Goal: Navigation & Orientation: Find specific page/section

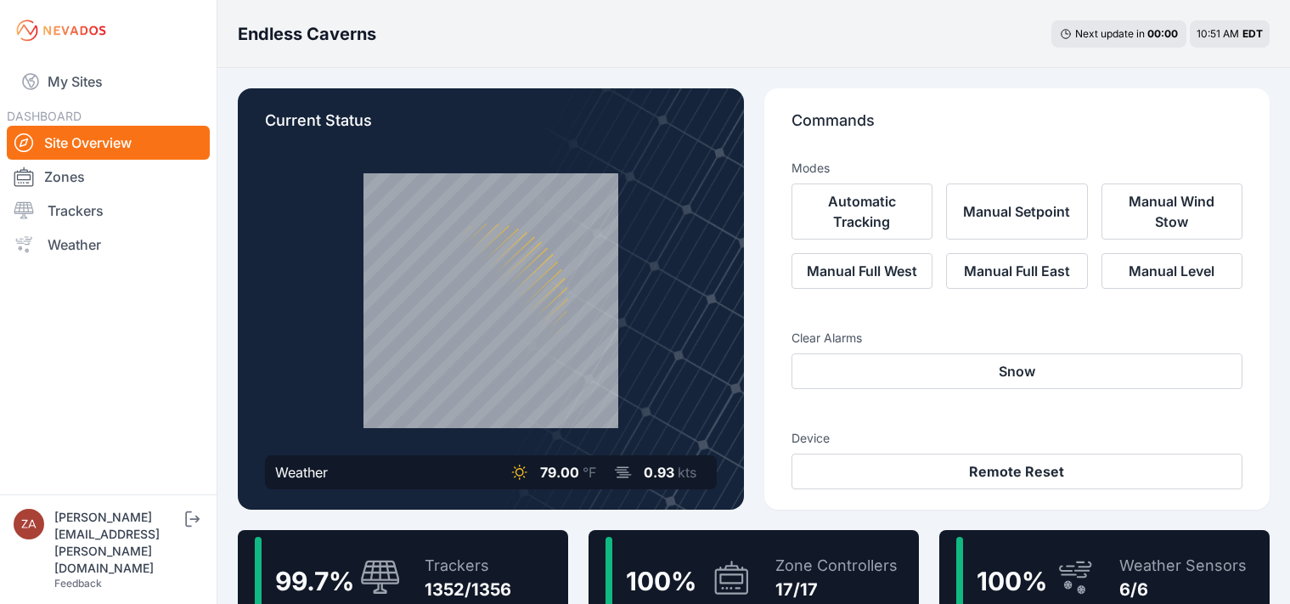
scroll to position [139, 0]
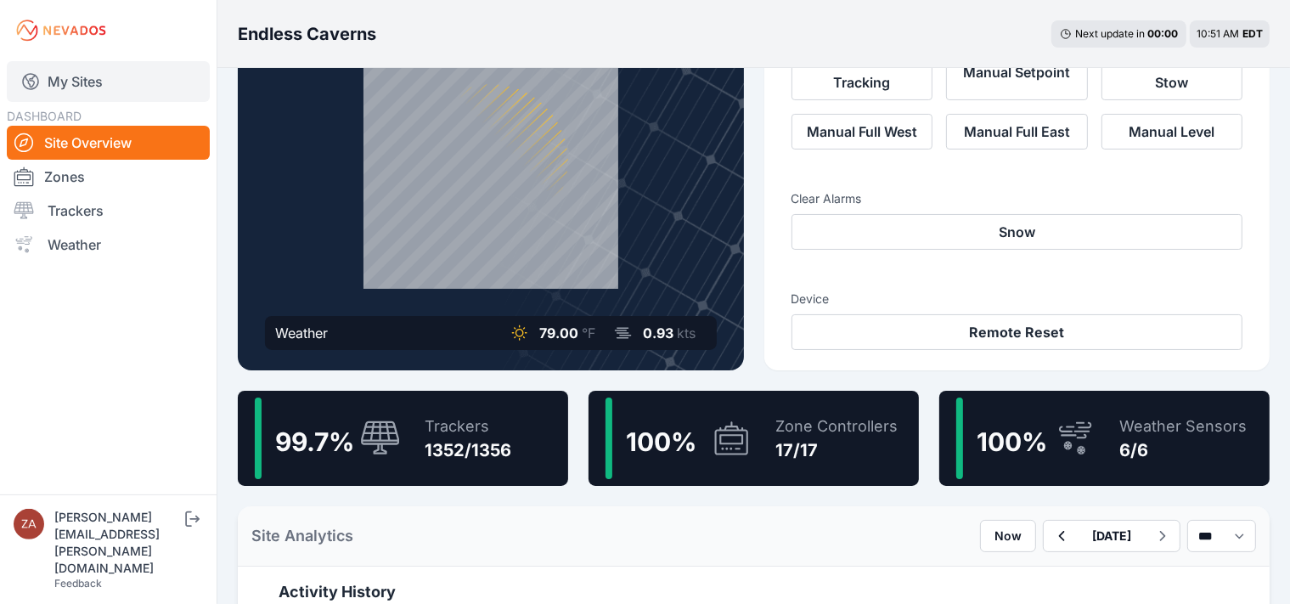
click at [57, 87] on link "My Sites" at bounding box center [108, 81] width 203 height 41
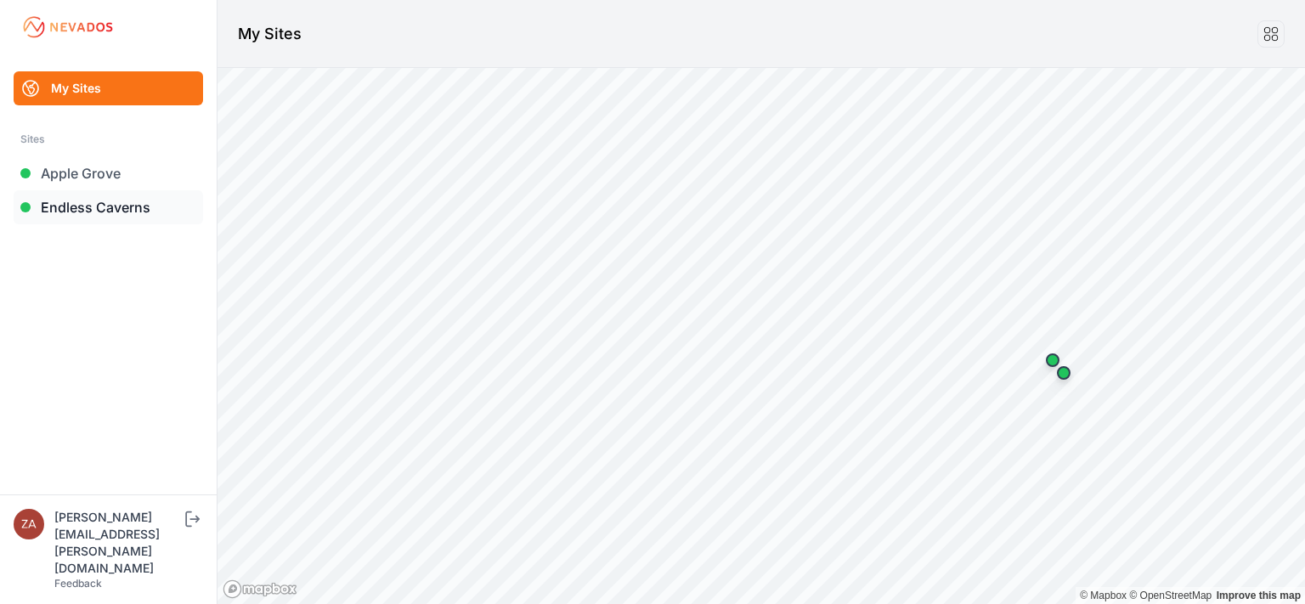
click at [107, 199] on link "Endless Caverns" at bounding box center [108, 207] width 189 height 34
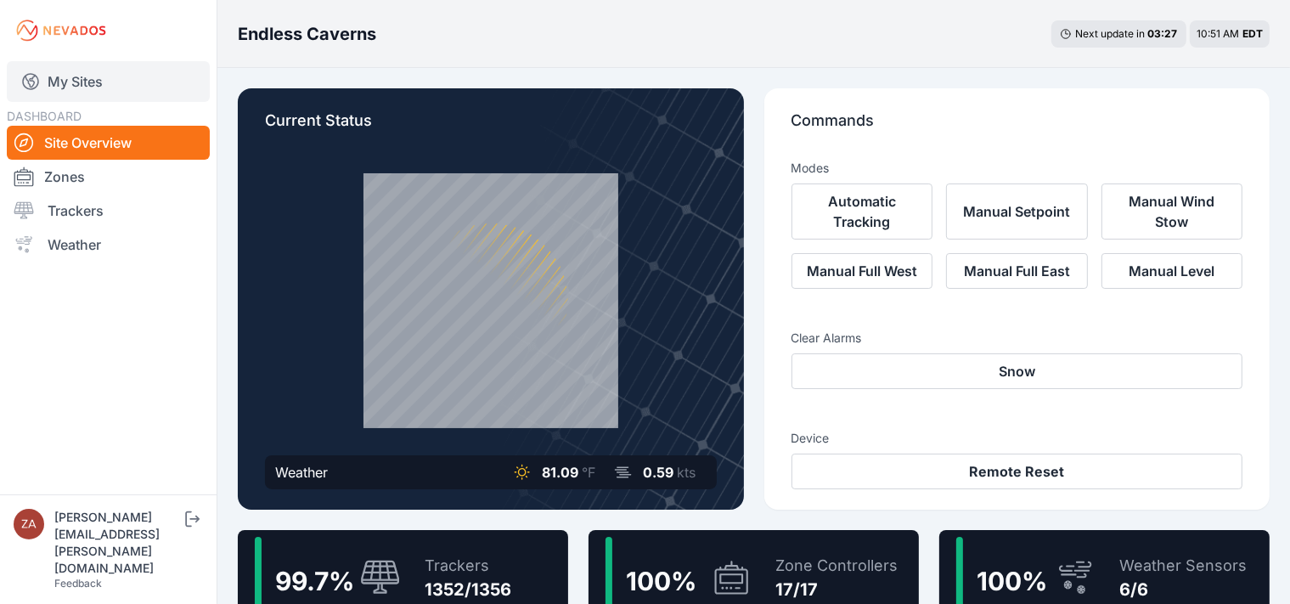
click at [99, 91] on link "My Sites" at bounding box center [108, 81] width 203 height 41
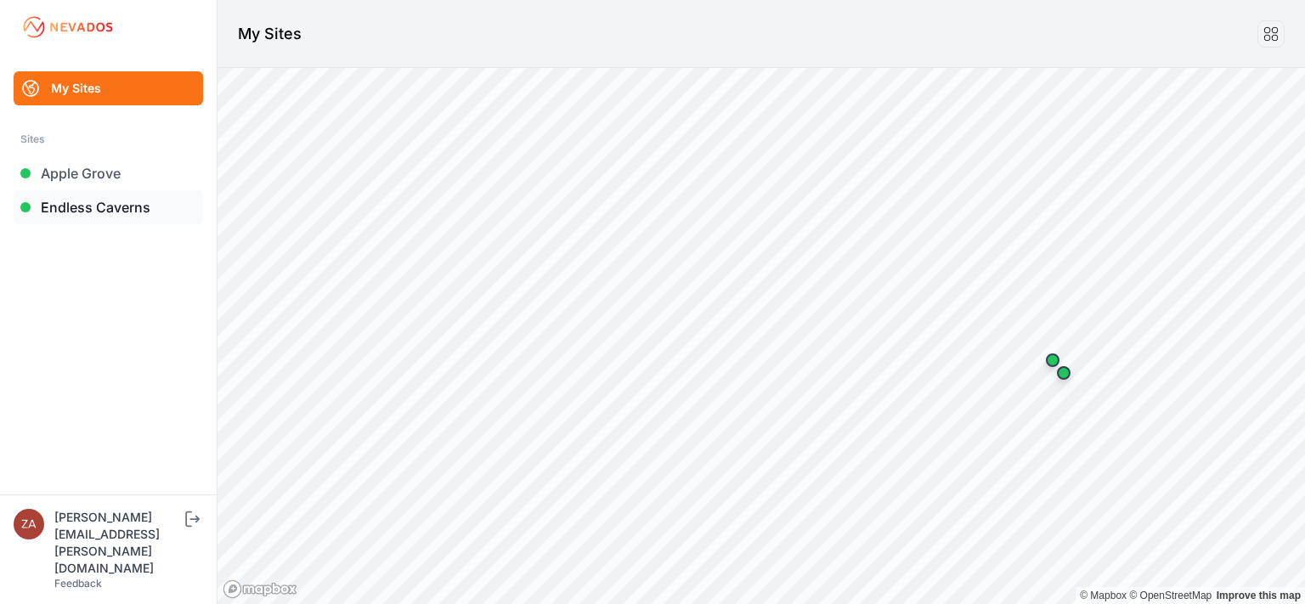
click at [106, 216] on link "Endless Caverns" at bounding box center [108, 207] width 189 height 34
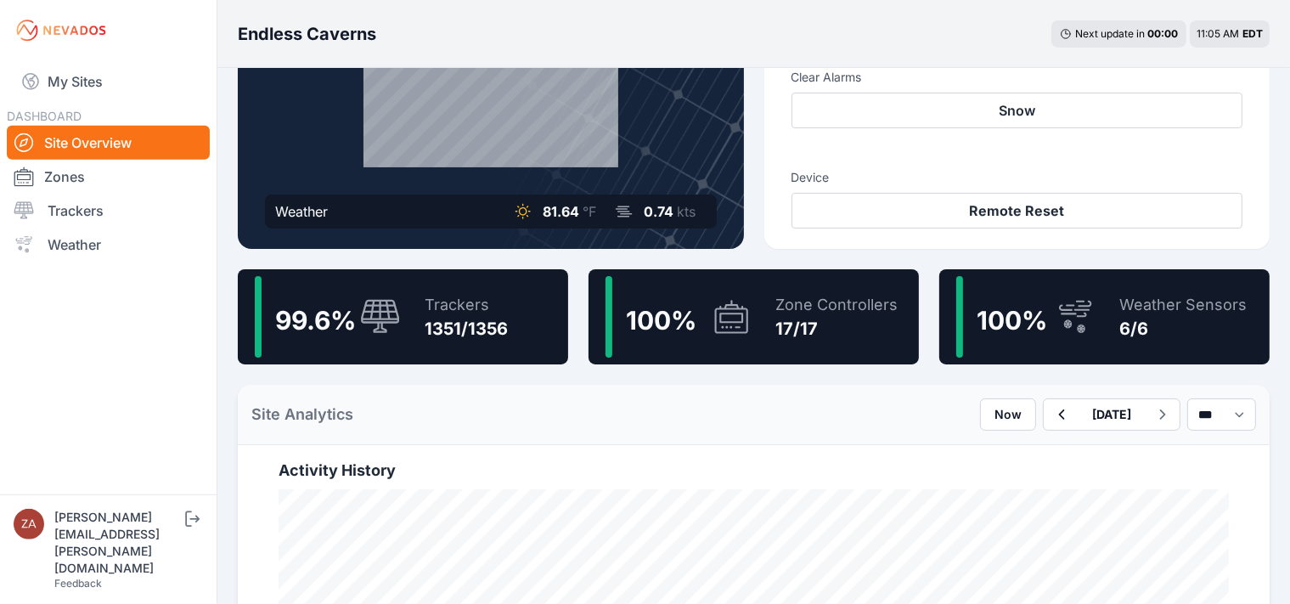
scroll to position [257, 0]
